Goal: Navigation & Orientation: Go to known website

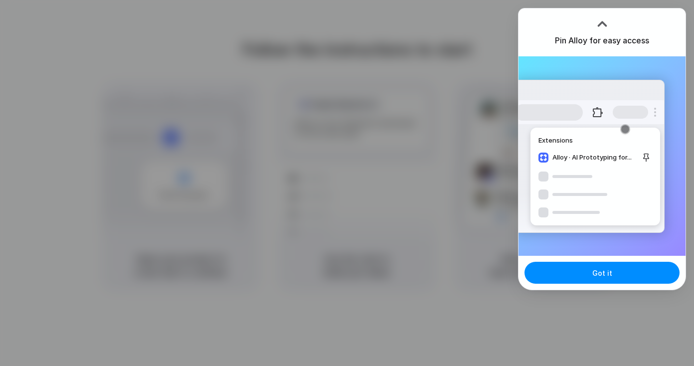
click at [599, 22] on div at bounding box center [602, 23] width 15 height 15
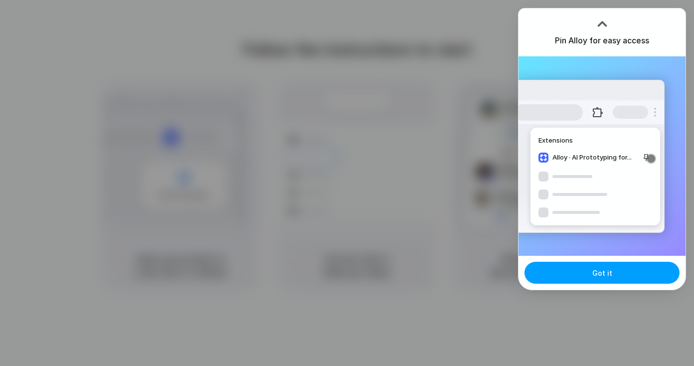
click at [605, 277] on span "Got it" at bounding box center [603, 273] width 20 height 10
